Goal: Information Seeking & Learning: Stay updated

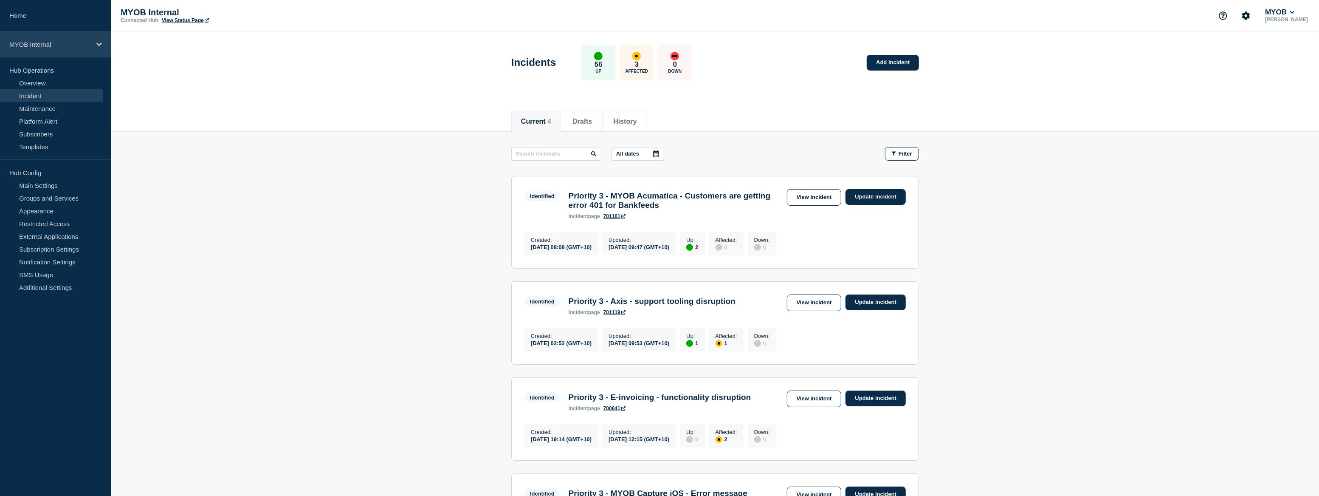
click at [56, 47] on p "MYOB Internal" at bounding box center [50, 44] width 82 height 7
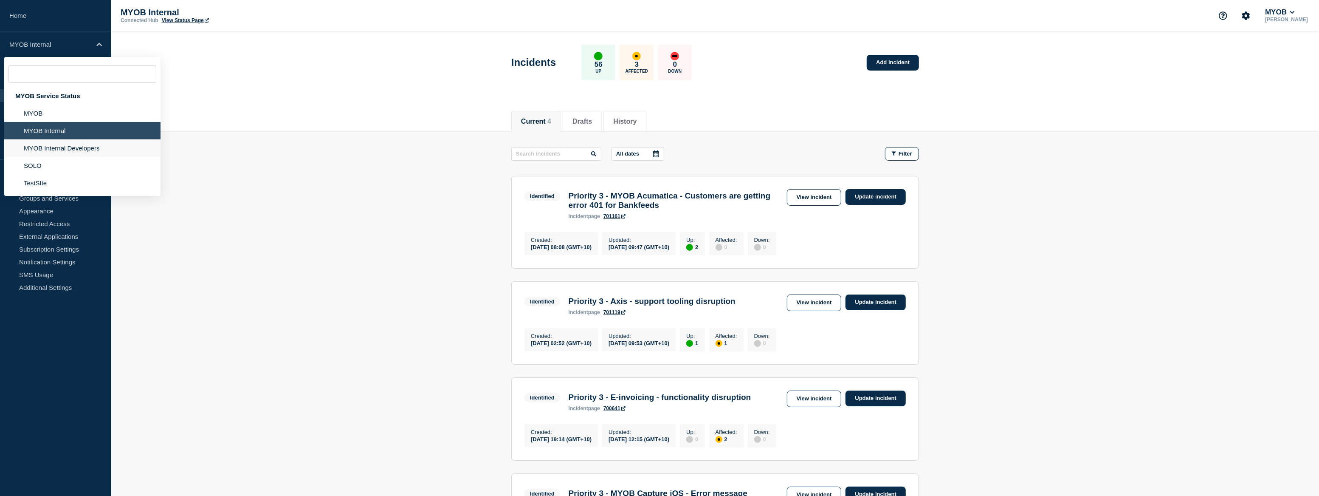
click at [78, 157] on li "MYOB Internal Developers" at bounding box center [82, 165] width 156 height 17
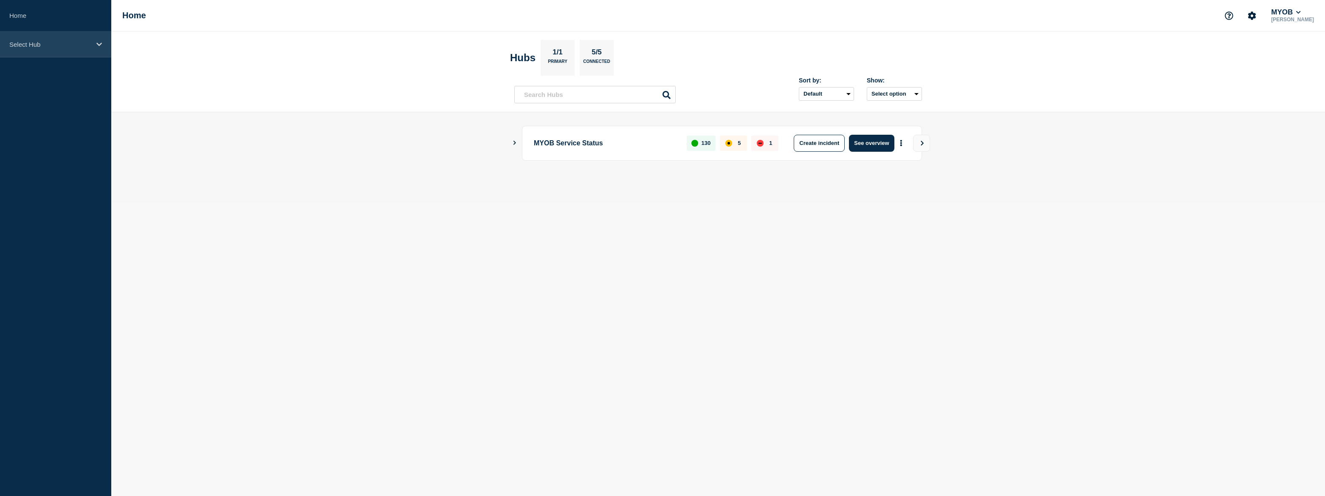
click at [40, 41] on p "Select Hub" at bounding box center [50, 44] width 82 height 7
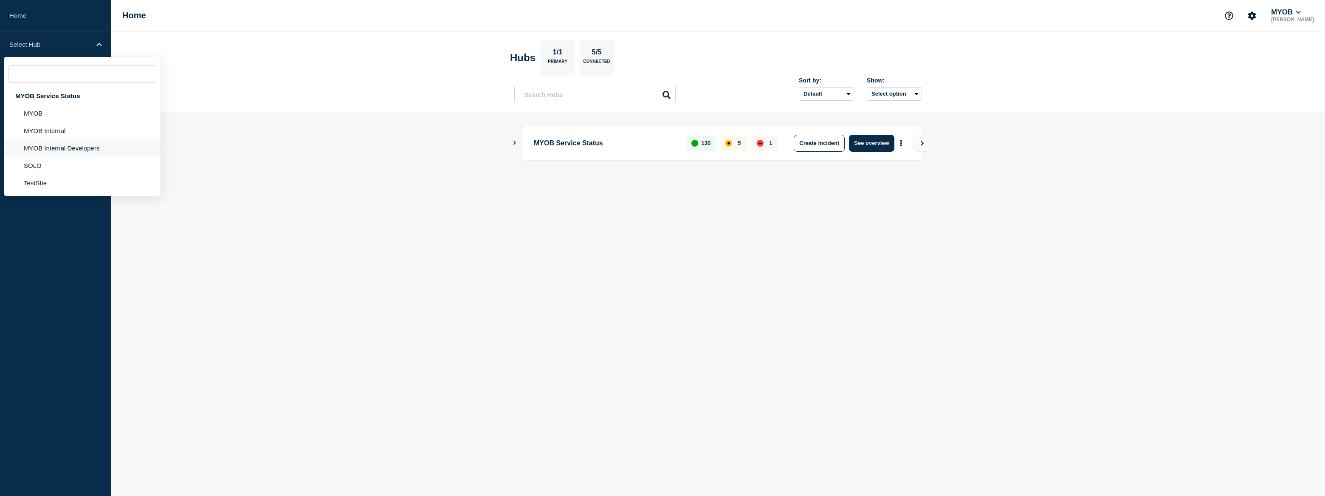
click at [60, 157] on li "MYOB Internal Developers" at bounding box center [82, 165] width 156 height 17
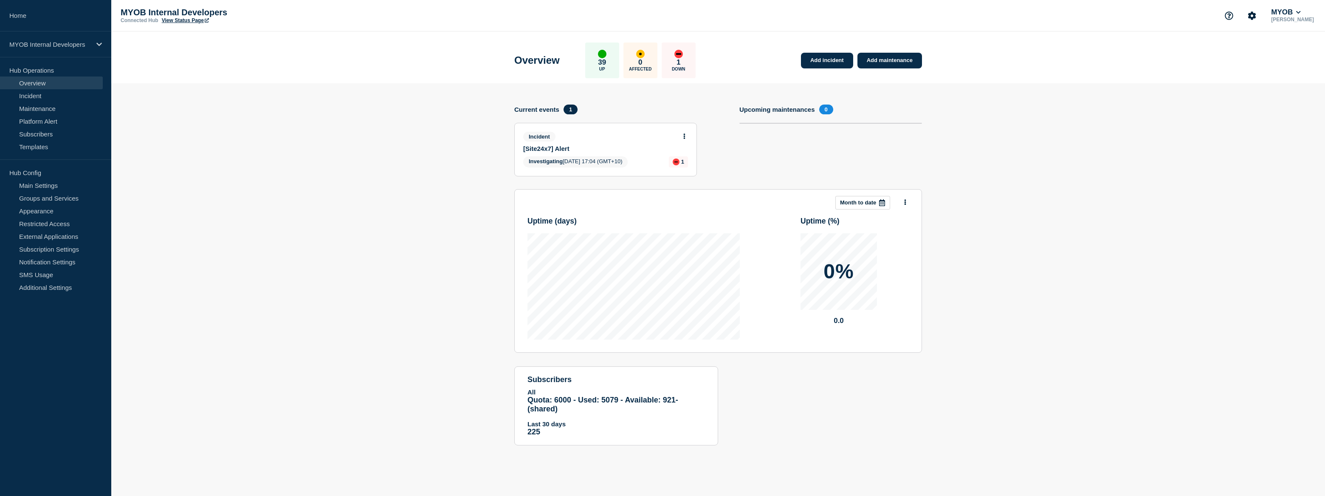
click at [183, 23] on link "View Status Page" at bounding box center [185, 20] width 47 height 6
click at [65, 46] on p "MYOB Internal Developers" at bounding box center [50, 44] width 82 height 7
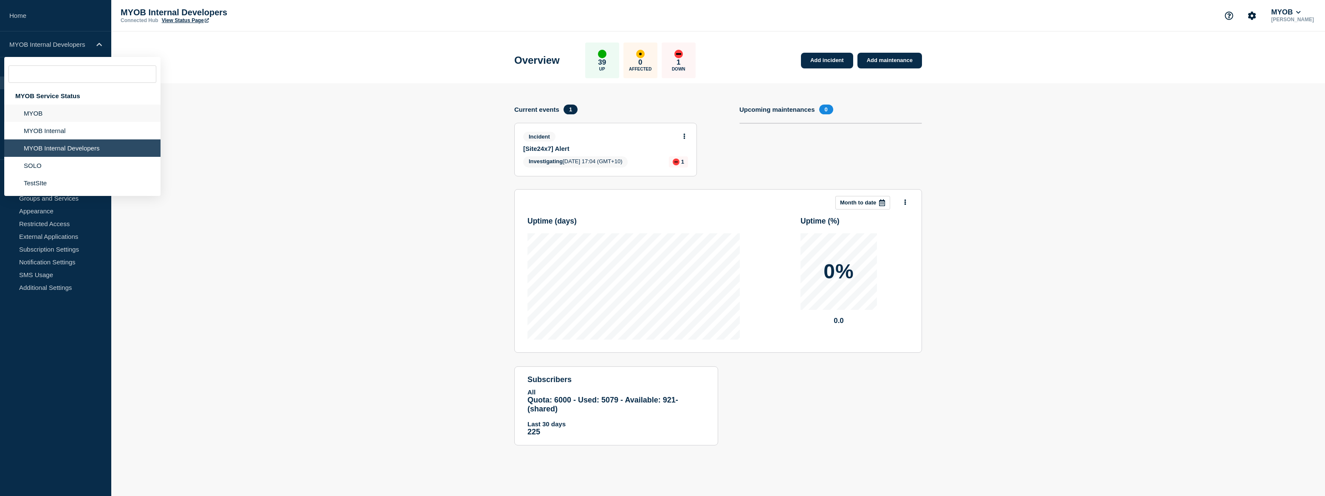
click at [49, 122] on li "MYOB" at bounding box center [82, 130] width 156 height 17
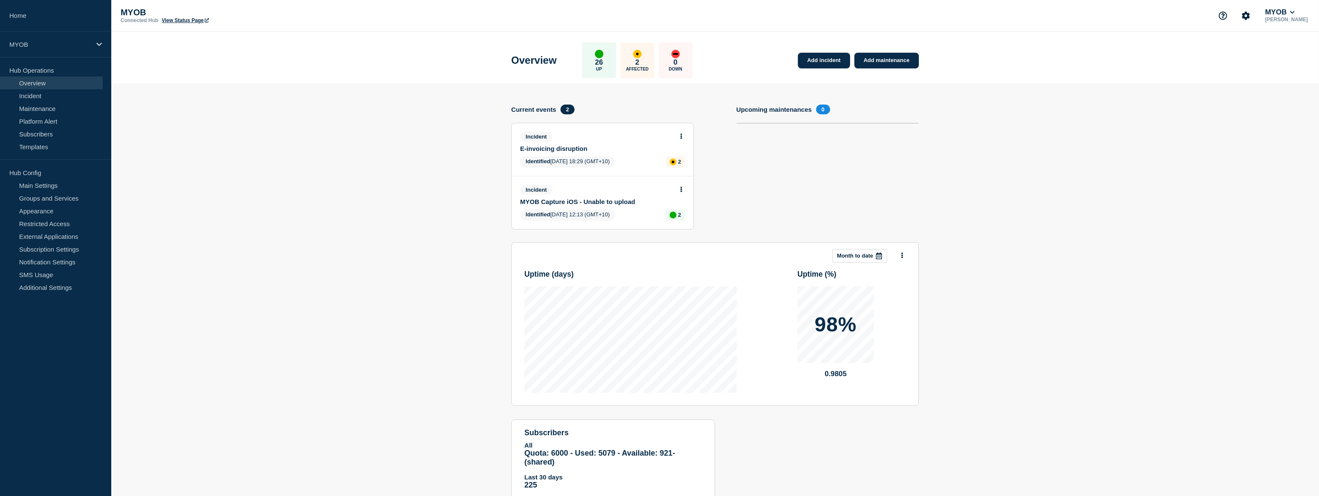
click at [200, 19] on link "View Status Page" at bounding box center [185, 20] width 47 height 6
click at [75, 52] on div "MYOB" at bounding box center [55, 44] width 111 height 26
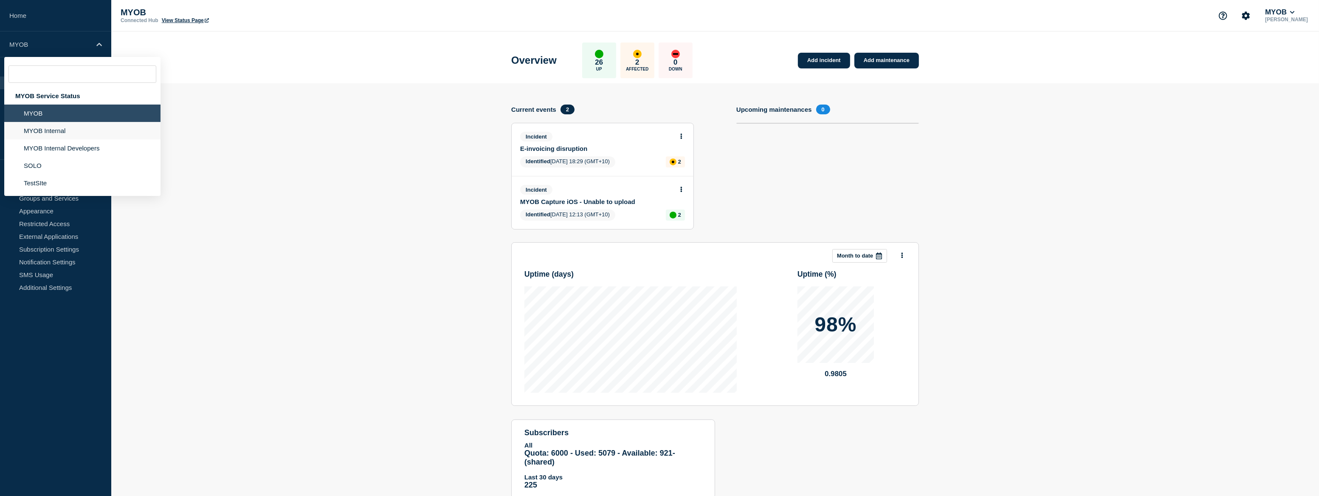
click at [64, 139] on li "MYOB Internal" at bounding box center [82, 147] width 156 height 17
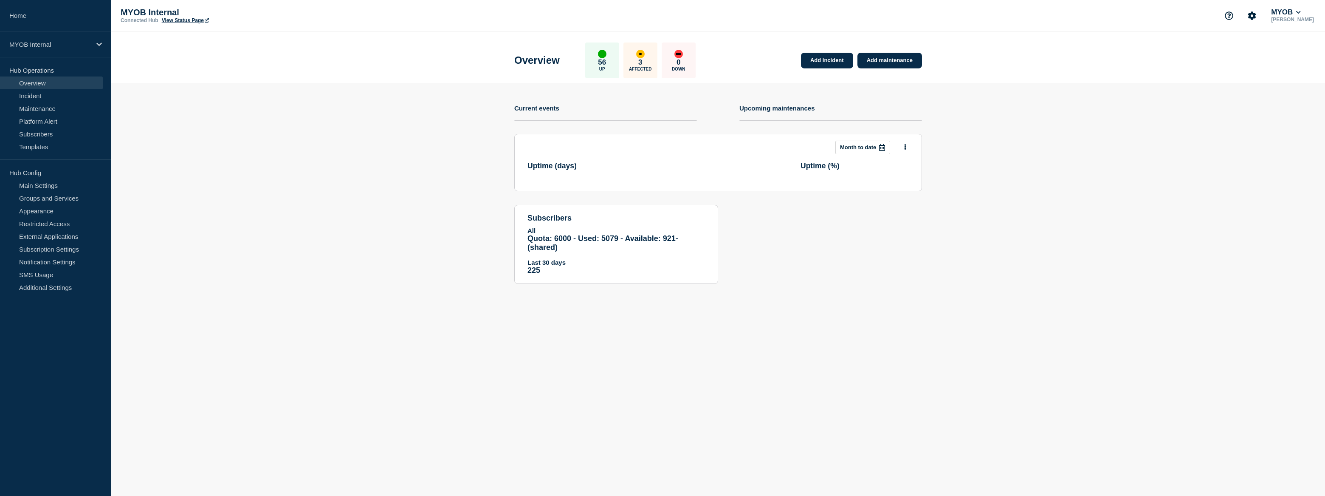
click at [187, 21] on link "View Status Page" at bounding box center [185, 20] width 47 height 6
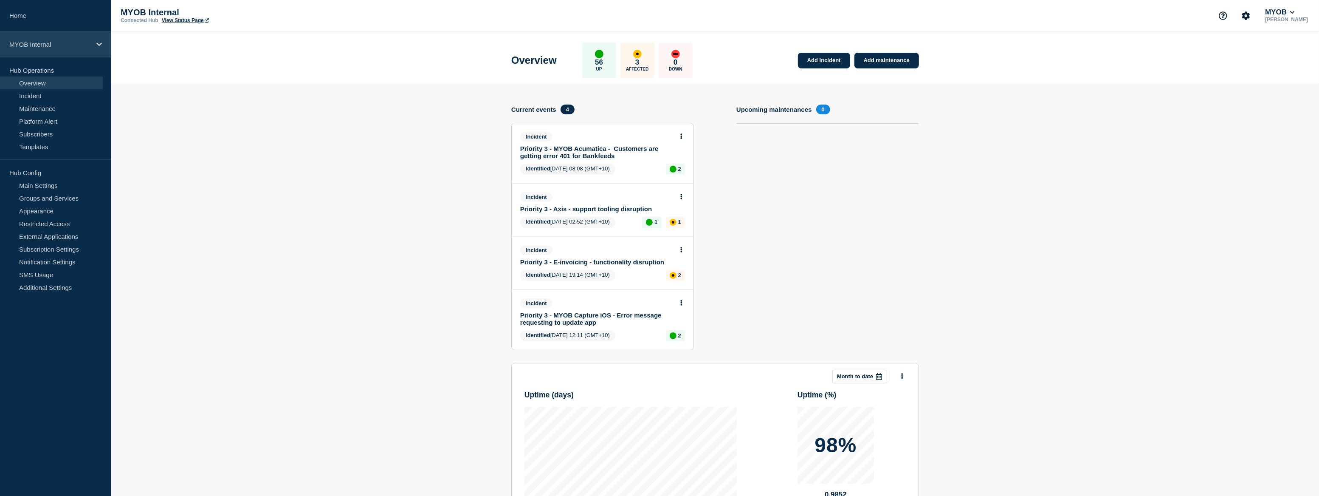
click at [59, 45] on p "MYOB Internal" at bounding box center [50, 44] width 82 height 7
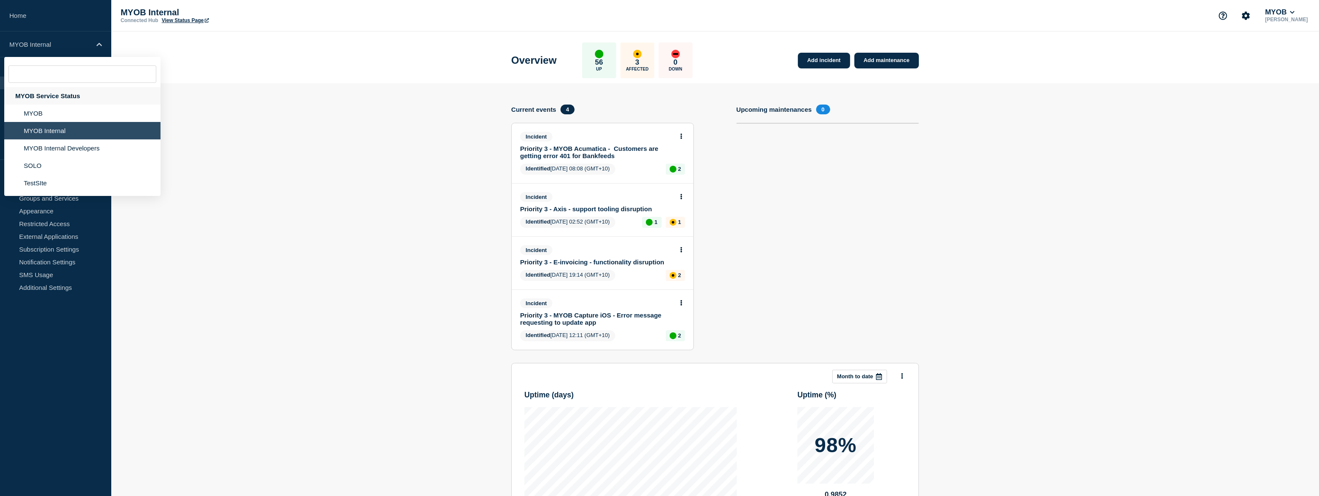
click at [57, 96] on div "MYOB Service Status" at bounding box center [82, 95] width 156 height 17
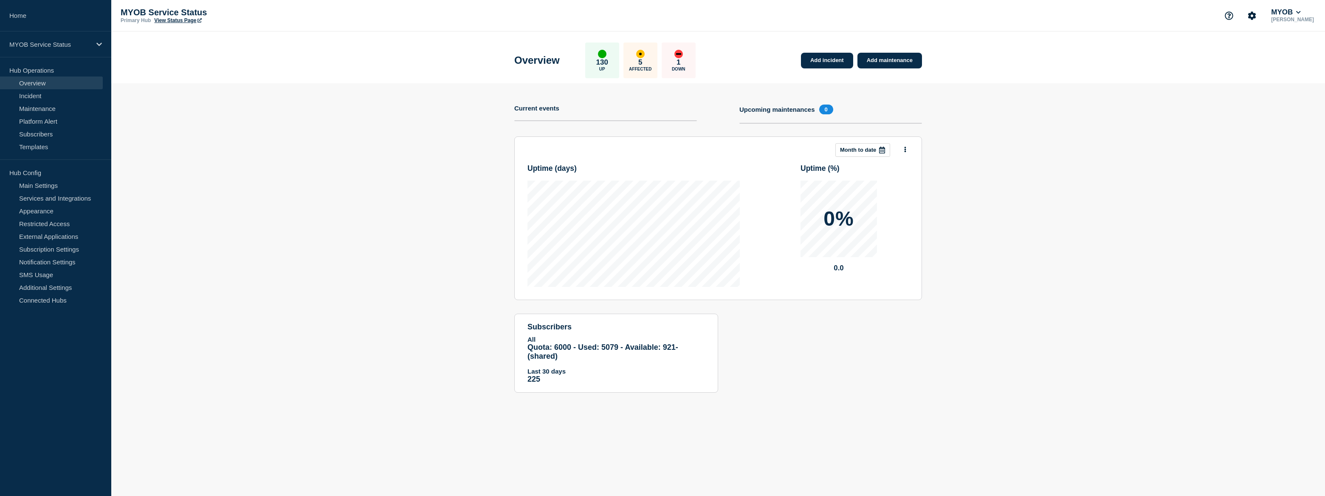
click at [178, 21] on link "View Status Page" at bounding box center [177, 20] width 47 height 6
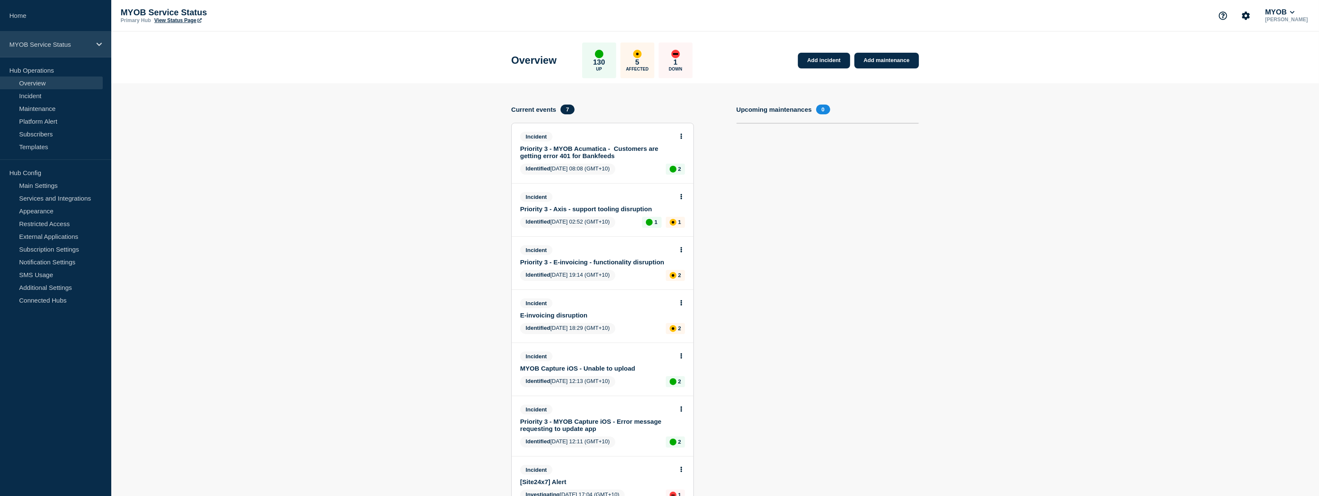
click at [76, 48] on div "MYOB Service Status" at bounding box center [55, 44] width 111 height 26
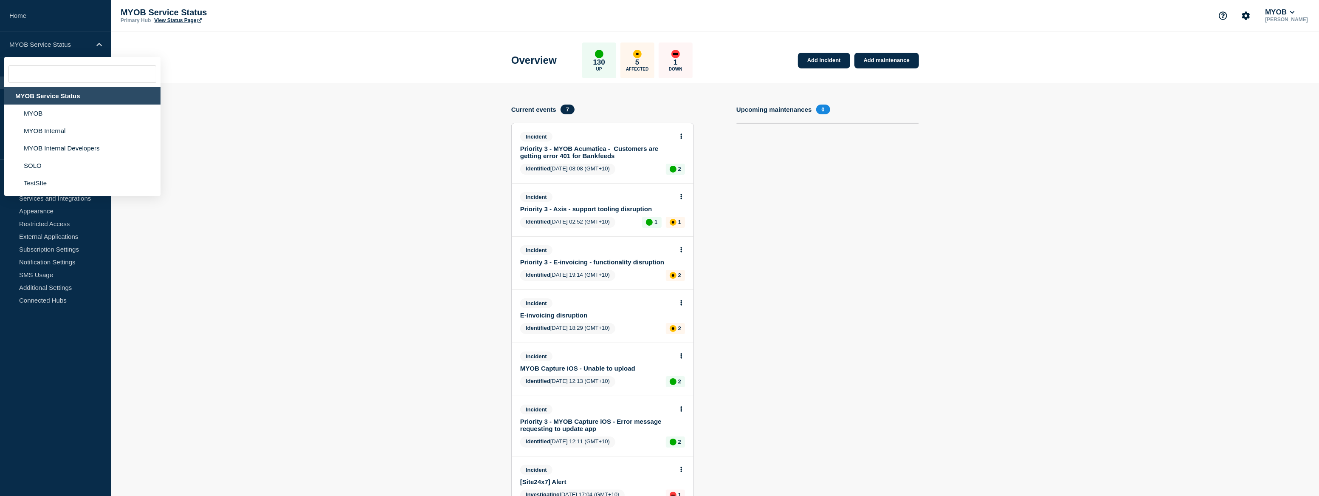
click at [66, 96] on div "MYOB Service Status" at bounding box center [82, 95] width 156 height 17
click at [236, 55] on header "Overview 130 Up 5 Affected 1 Down Add incident Add maintenance" at bounding box center [715, 57] width 1208 height 52
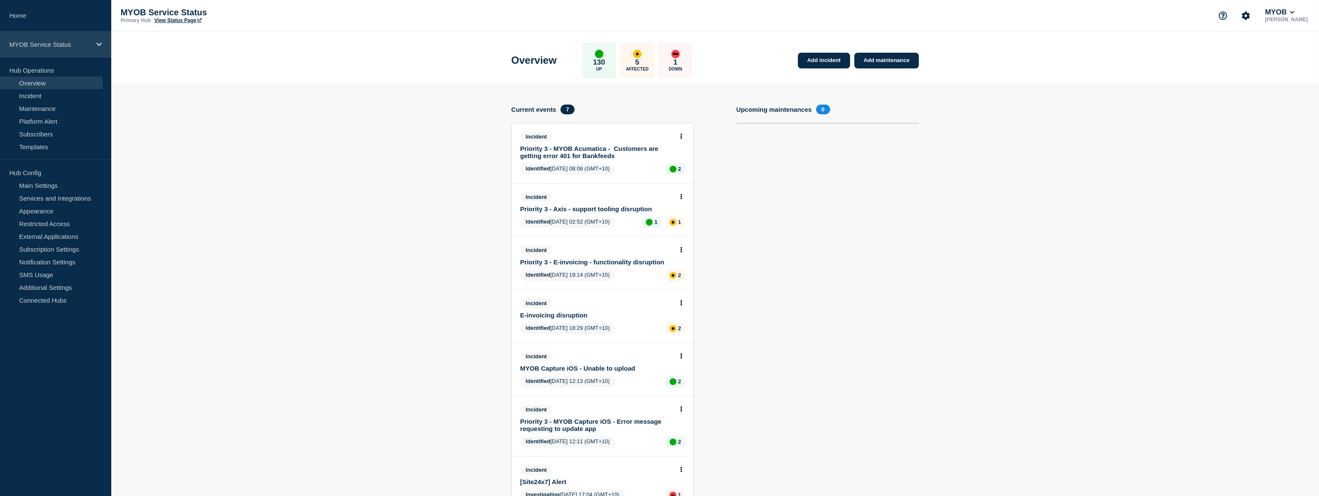
click at [85, 43] on p "MYOB Service Status" at bounding box center [50, 44] width 82 height 7
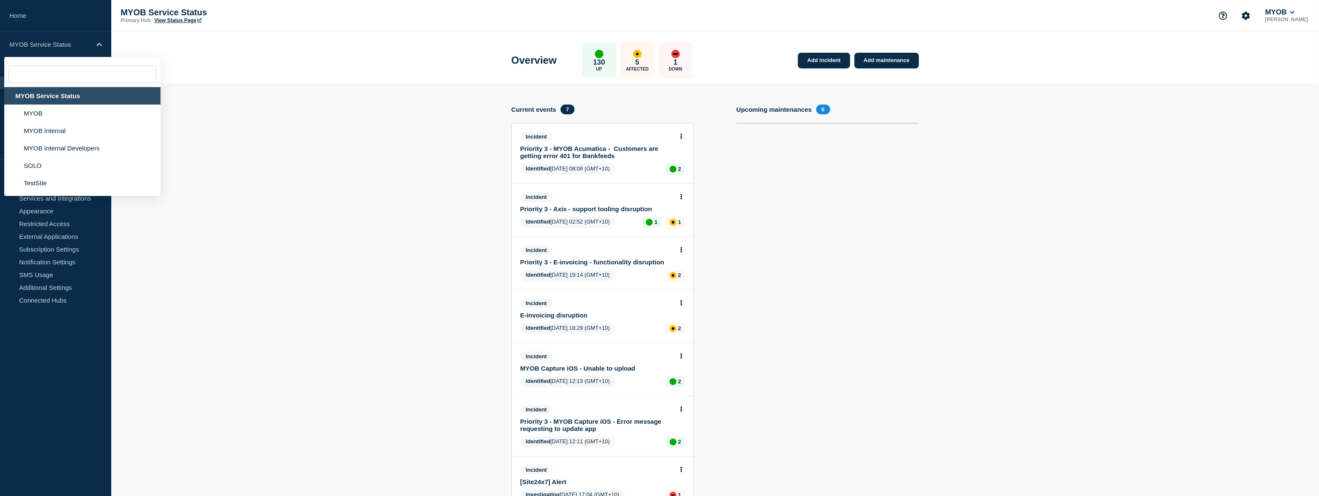
click at [63, 93] on div "MYOB Service Status" at bounding box center [82, 95] width 156 height 17
click at [283, 65] on header "Overview 130 Up 5 Affected 1 Down Add incident Add maintenance" at bounding box center [715, 57] width 1208 height 52
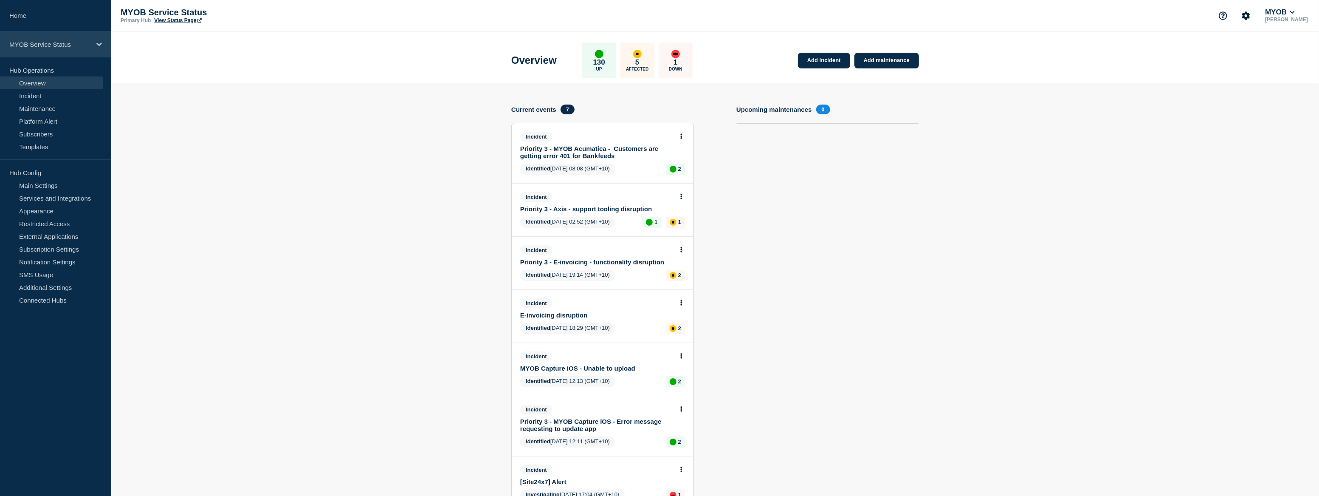
click at [75, 41] on p "MYOB Service Status" at bounding box center [50, 44] width 82 height 7
